Goal: Task Accomplishment & Management: Contribute content

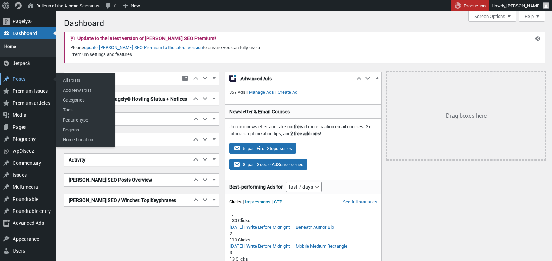
click at [18, 77] on div "Posts" at bounding box center [28, 79] width 56 height 12
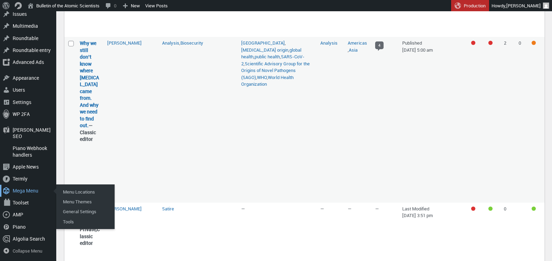
scroll to position [1348, 0]
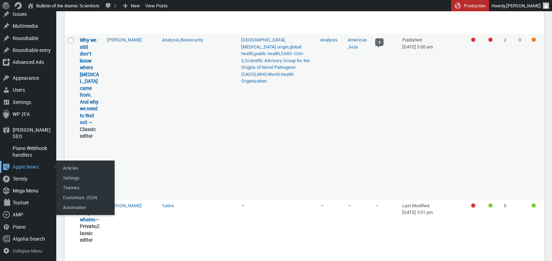
click at [27, 169] on div "Apple News" at bounding box center [28, 167] width 56 height 12
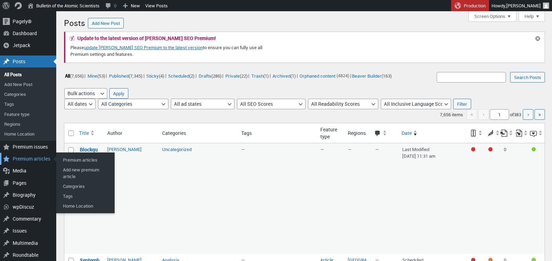
click at [25, 158] on div "Premium articles" at bounding box center [28, 159] width 56 height 12
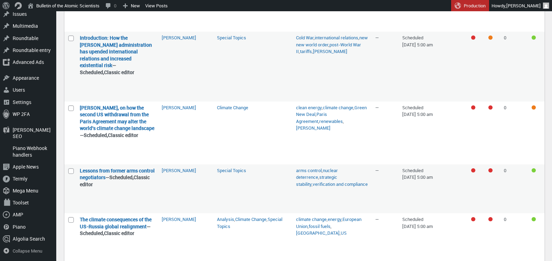
scroll to position [227, 0]
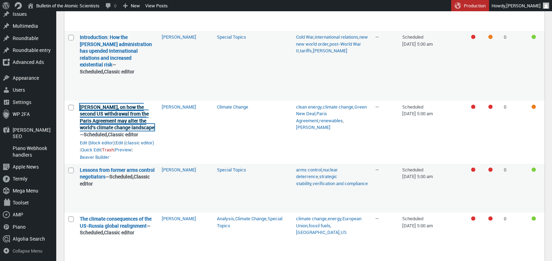
click at [114, 112] on link "Michael Mann, on how the second US withdrawal from the Paris Agreement may alte…" at bounding box center [117, 117] width 75 height 27
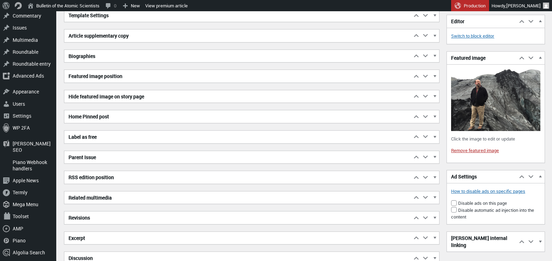
scroll to position [2795, 0]
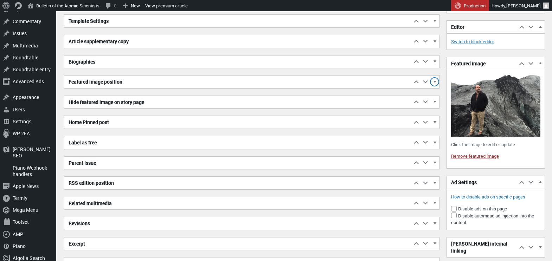
click at [434, 82] on span "button" at bounding box center [434, 83] width 7 height 6
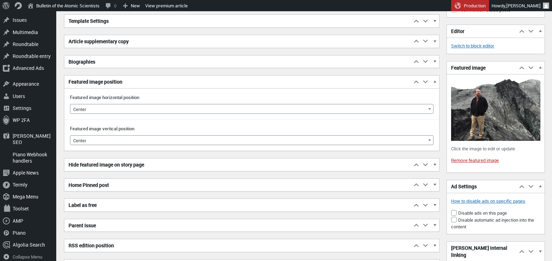
click at [322, 105] on span "Center" at bounding box center [251, 109] width 363 height 10
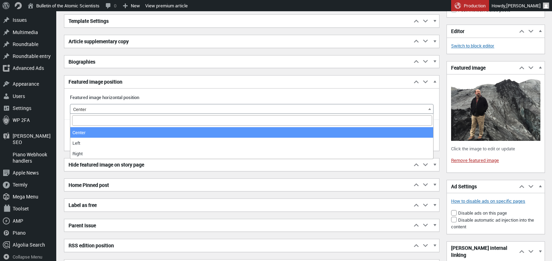
click at [322, 98] on label "Featured image horizontal position" at bounding box center [251, 97] width 363 height 6
click at [70, 104] on select "Center Left Right" at bounding box center [70, 109] width 0 height 11
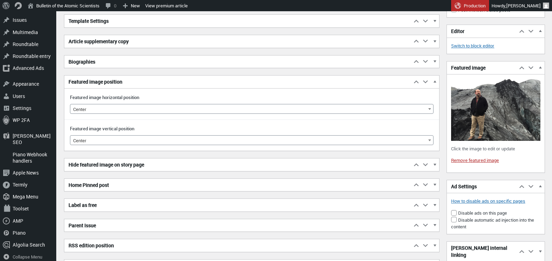
click at [296, 140] on span "Center" at bounding box center [251, 141] width 363 height 10
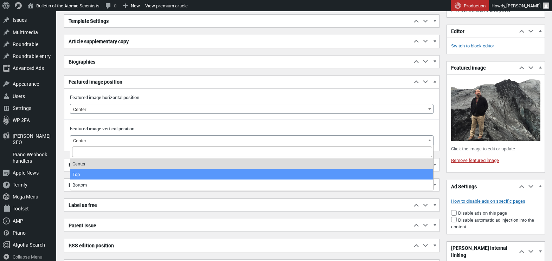
select select "top"
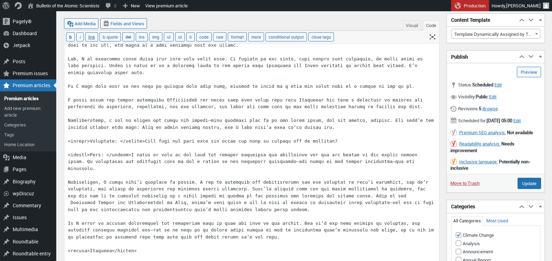
scroll to position [2110, 0]
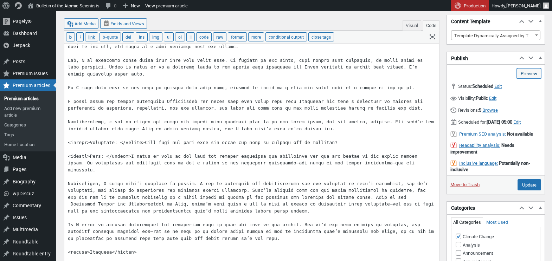
click at [526, 75] on link "Preview (opens in a new tab)" at bounding box center [529, 73] width 24 height 11
type input "Schedule"
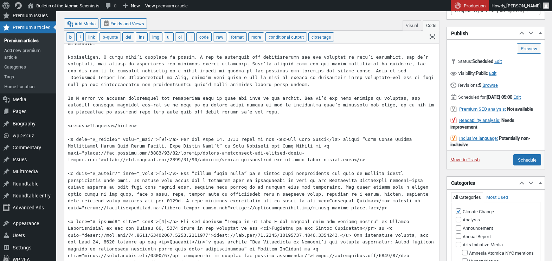
scroll to position [2238, 0]
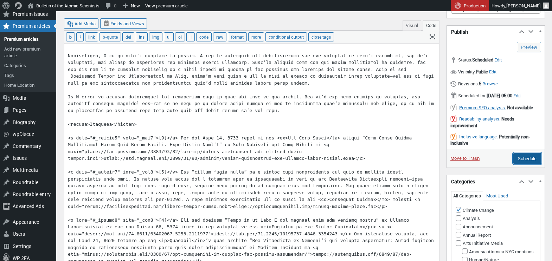
click at [524, 164] on input "Schedule" at bounding box center [527, 158] width 28 height 11
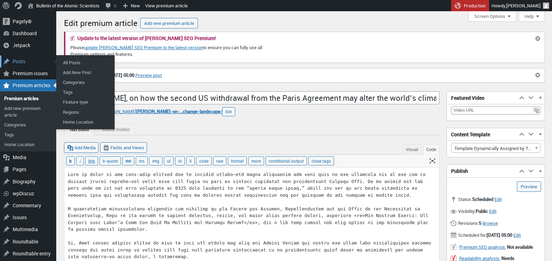
click at [17, 62] on div "Posts" at bounding box center [28, 62] width 56 height 12
